Goal: Find specific page/section: Find specific page/section

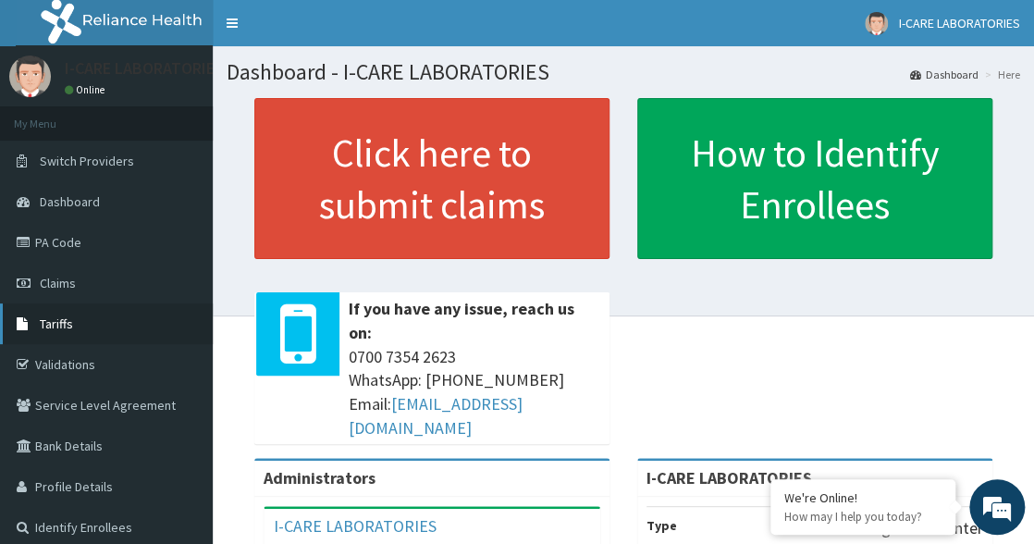
click at [83, 322] on link "Tariffs" at bounding box center [106, 323] width 213 height 41
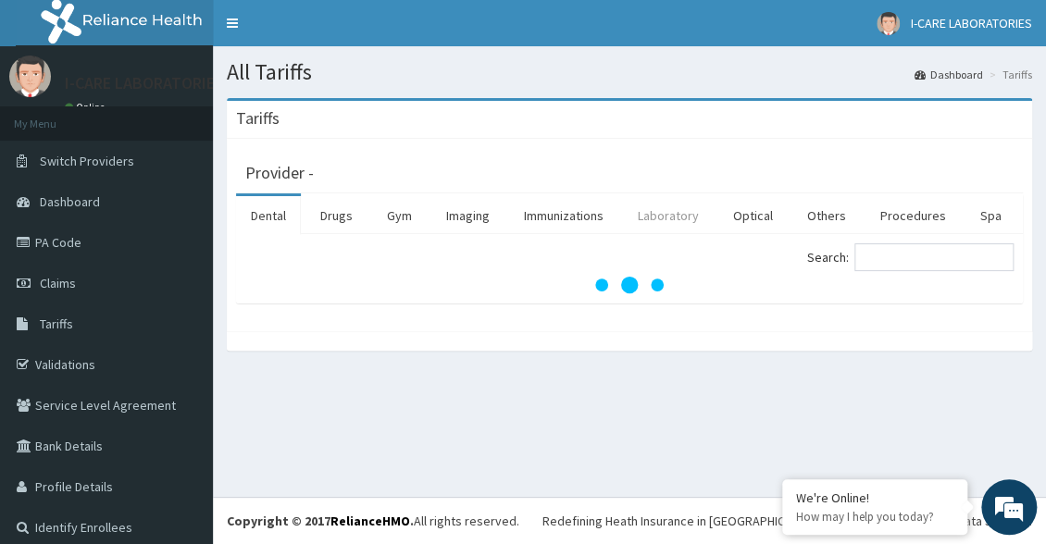
click at [688, 222] on link "Laboratory" at bounding box center [668, 215] width 91 height 39
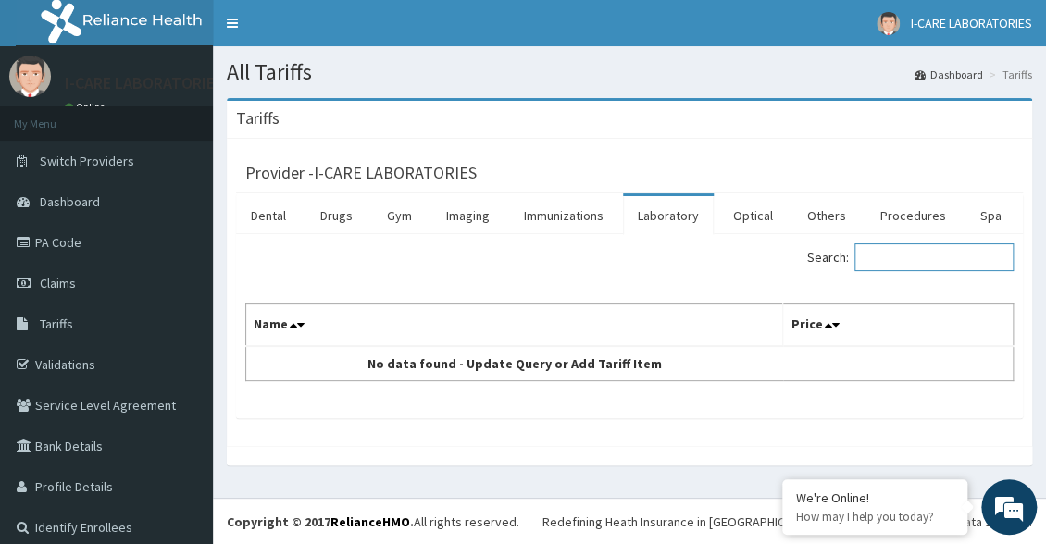
click at [886, 264] on input "Search:" at bounding box center [933, 257] width 159 height 28
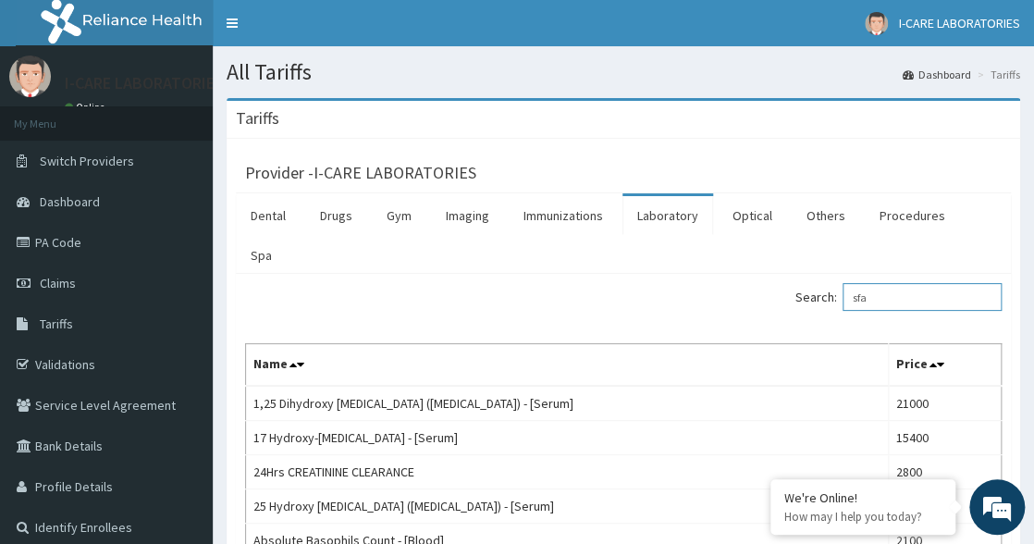
type input "sfa"
